Goal: Information Seeking & Learning: Compare options

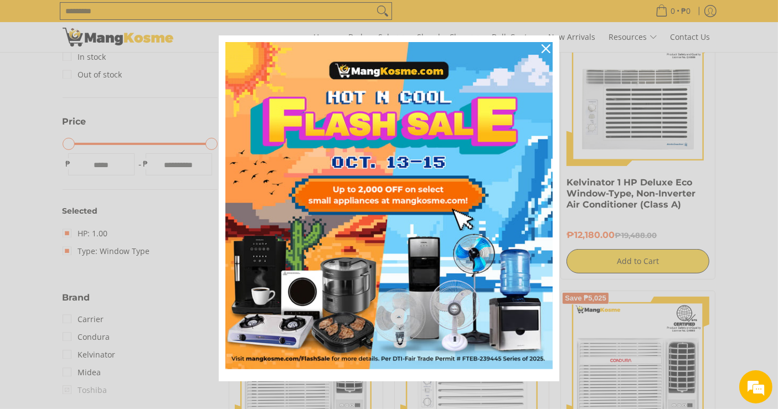
scroll to position [237, 0]
click at [541, 46] on icon "close icon" at bounding box center [545, 48] width 9 height 9
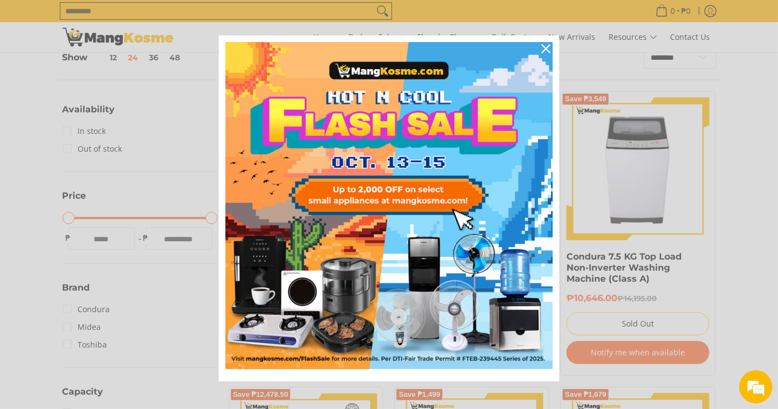
scroll to position [163, 0]
click at [542, 50] on icon "close icon" at bounding box center [545, 48] width 9 height 9
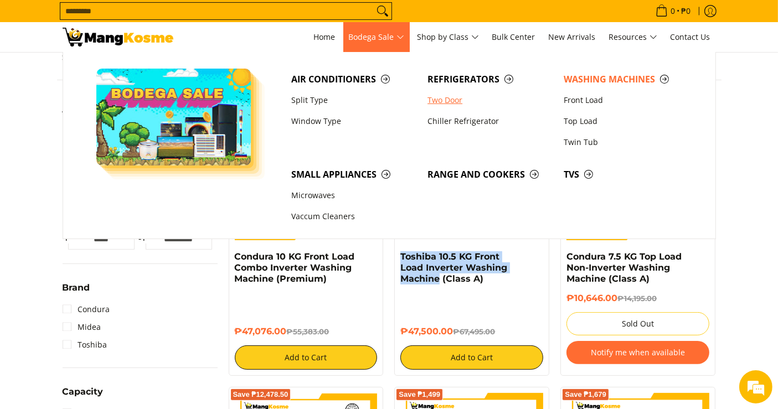
click at [447, 100] on link "Two Door" at bounding box center [490, 100] width 136 height 21
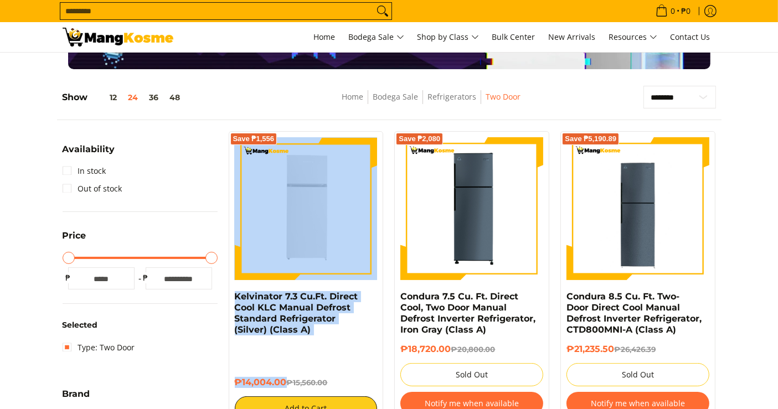
click at [225, 286] on div "Save ₱1,556 Kelvinator 7.3 Cu.Ft. Direct Cool KLC Manual Defrost Standard Refri…" at bounding box center [306, 279] width 166 height 296
click at [237, 344] on div "₱14,004.00 ₱15,560.00 Add to Cart" at bounding box center [306, 382] width 143 height 77
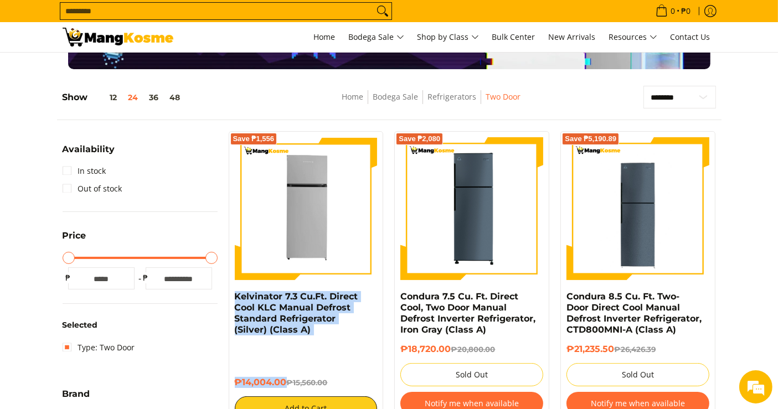
drag, startPoint x: 285, startPoint y: 381, endPoint x: 232, endPoint y: 298, distance: 98.6
click at [232, 298] on div "Save ₱1,556 Kelvinator 7.3 Cu.Ft. Direct Cool KLC Manual Defrost Standard Refri…" at bounding box center [306, 279] width 155 height 296
copy div "Kelvinator 7.3 Cu.Ft. Direct Cool KLC Manual Defrost Standard Refrigerator (Sil…"
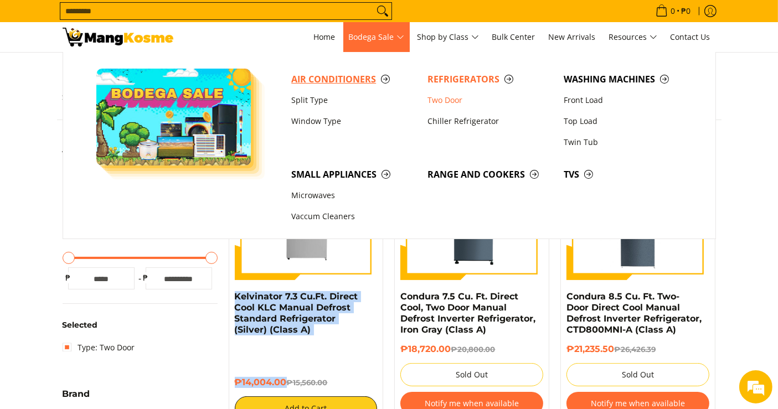
click at [341, 80] on span "Air Conditioners" at bounding box center [353, 80] width 125 height 14
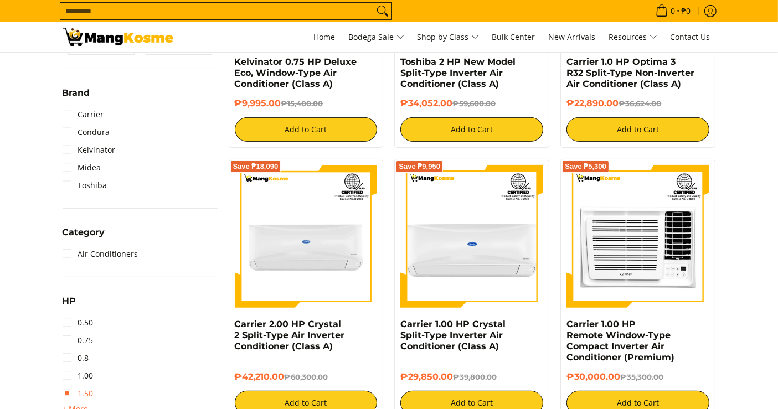
click at [92, 389] on link "1.50" at bounding box center [78, 394] width 31 height 18
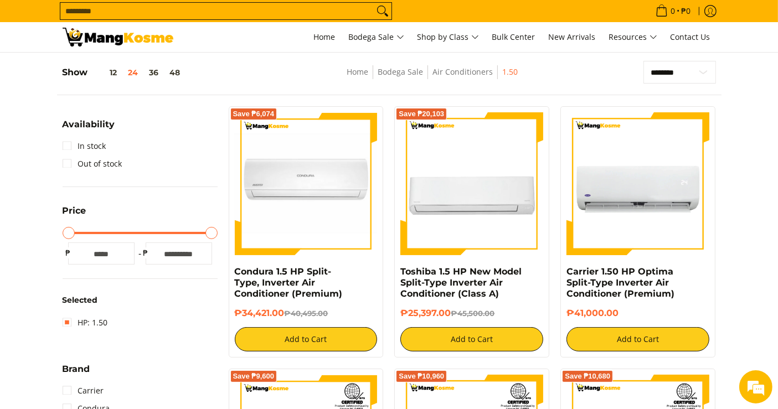
scroll to position [146, 0]
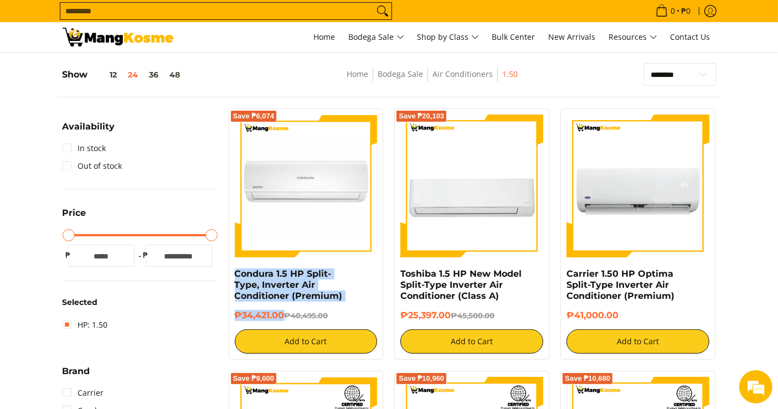
drag, startPoint x: 282, startPoint y: 310, endPoint x: 229, endPoint y: 268, distance: 67.3
click at [229, 268] on div "Save ₱6,074 Condura 1.5 HP Split-Type, Inverter Air Conditioner (Premium) ₱34,4…" at bounding box center [306, 233] width 155 height 251
copy div "Condura 1.5 HP Split-Type, Inverter Air Conditioner (Premium) ₱34,421.00"
